Goal: Use online tool/utility

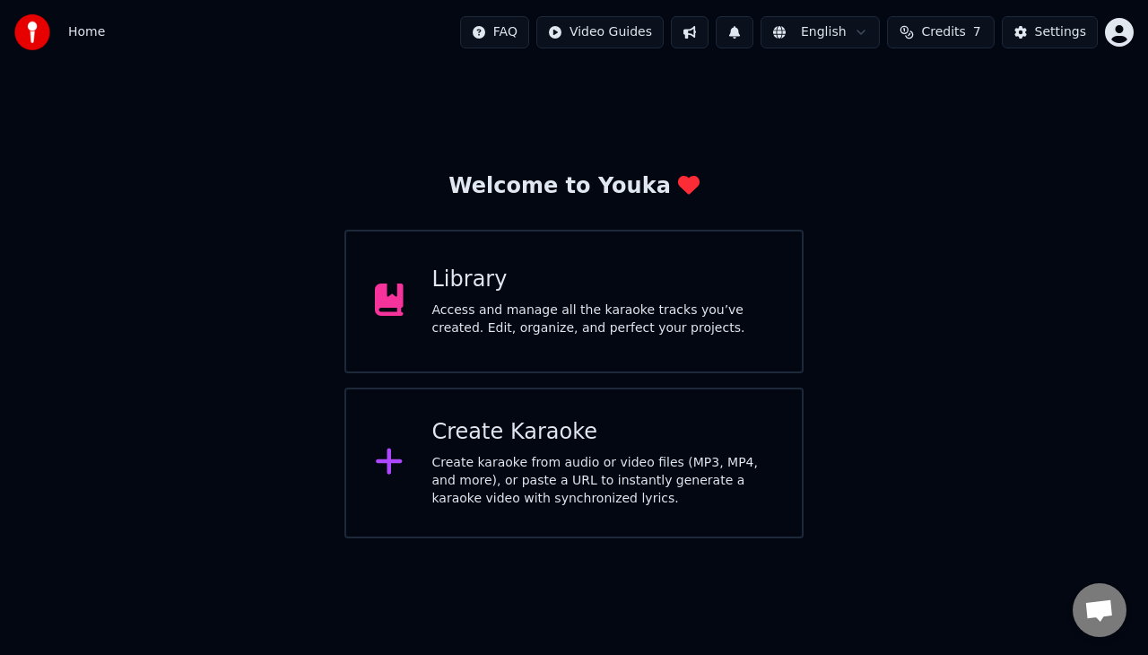
click at [441, 314] on div "Access and manage all the karaoke tracks you’ve created. Edit, organize, and pe…" at bounding box center [603, 319] width 342 height 36
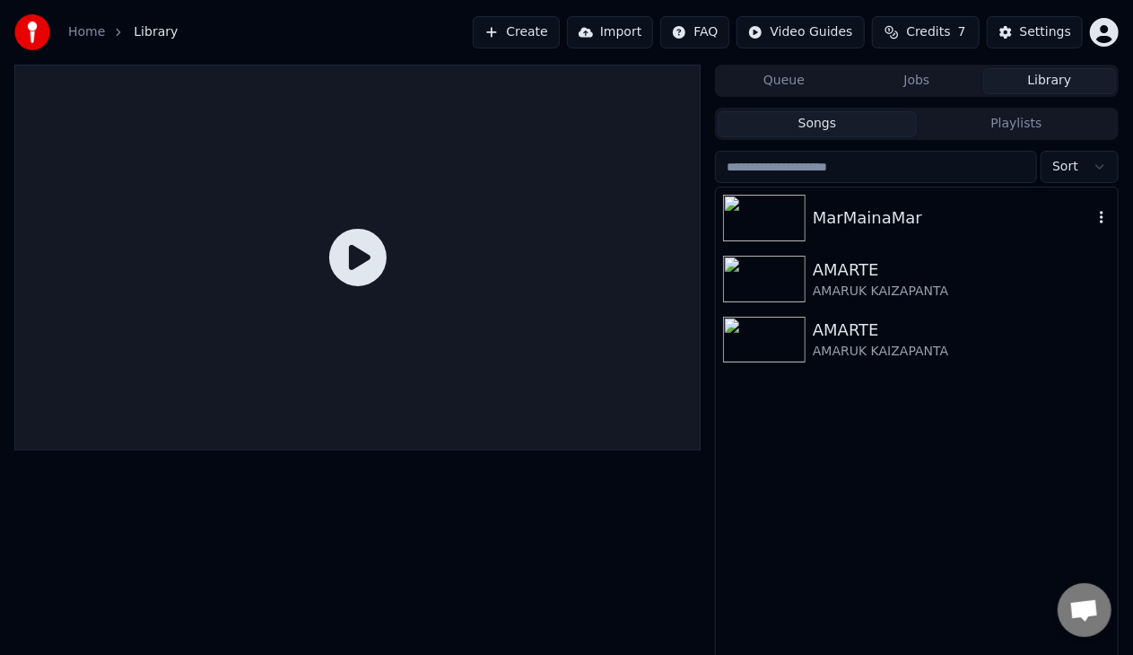
click at [757, 214] on img at bounding box center [764, 218] width 83 height 47
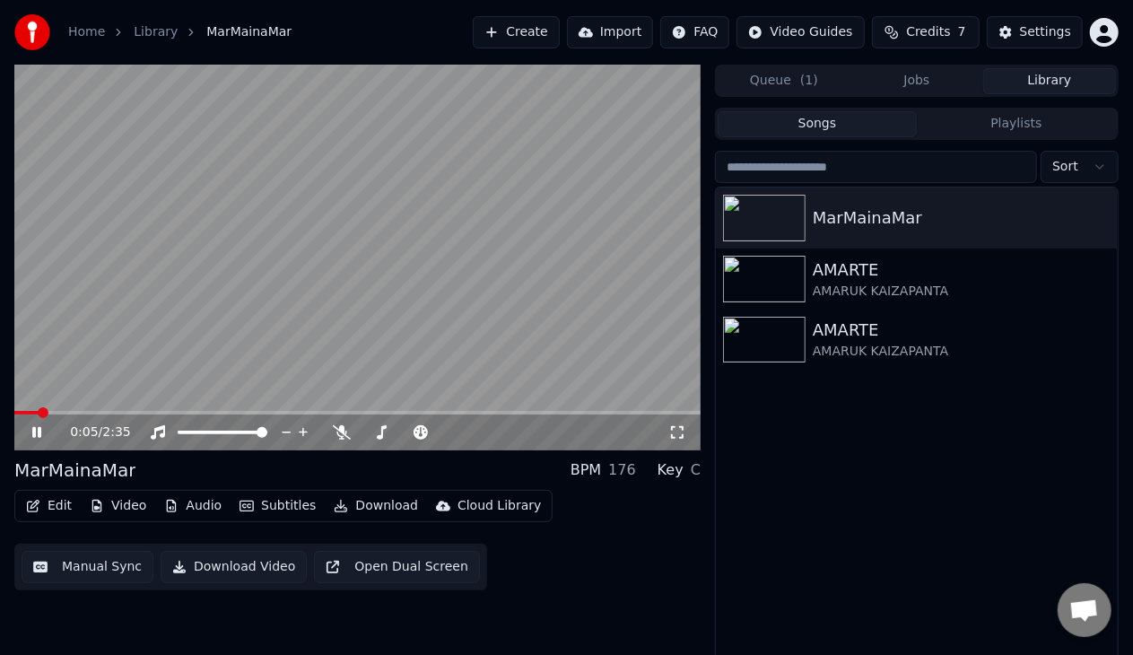
click at [48, 504] on button "Edit" at bounding box center [49, 505] width 60 height 25
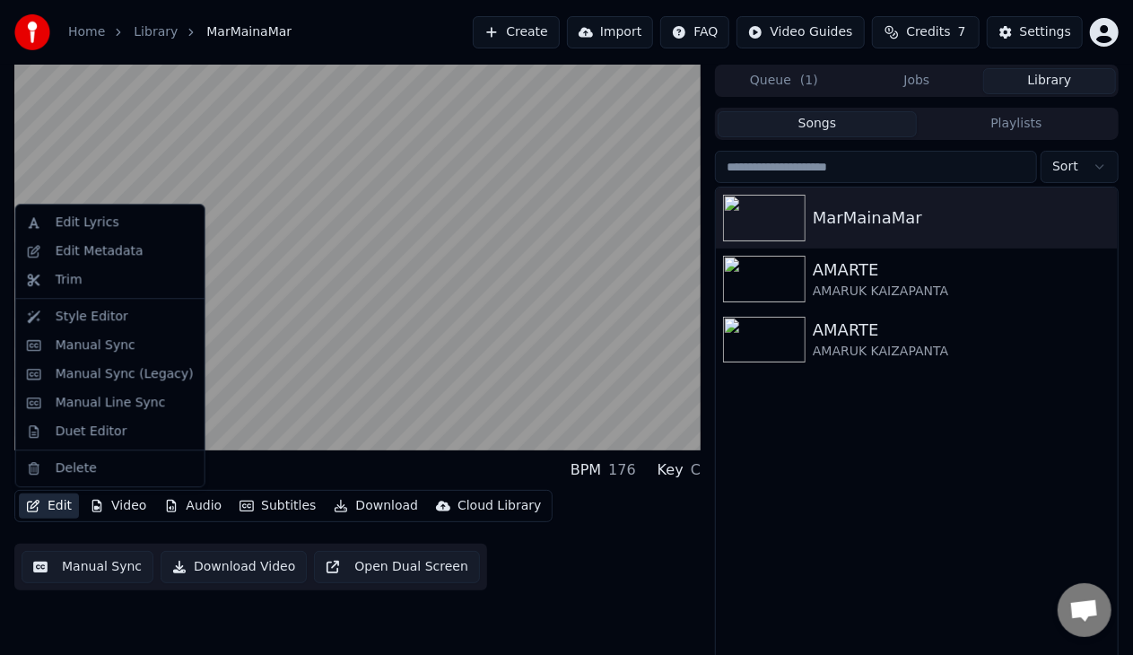
click at [81, 564] on button "Manual Sync" at bounding box center [88, 567] width 132 height 32
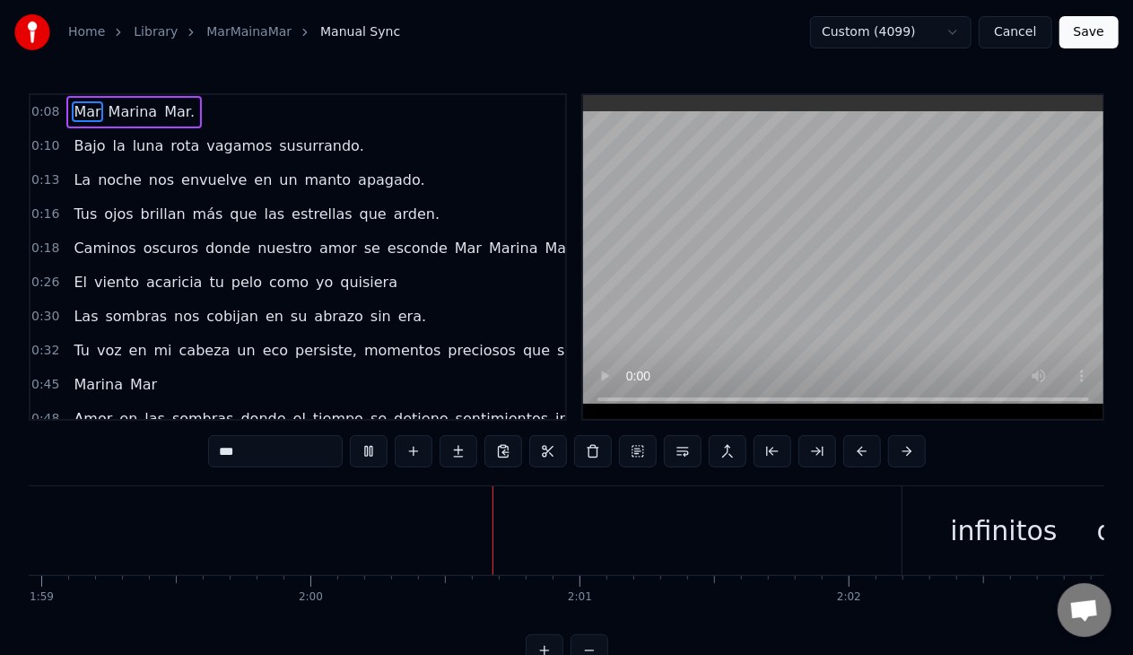
scroll to position [0, 32229]
